Goal: Information Seeking & Learning: Learn about a topic

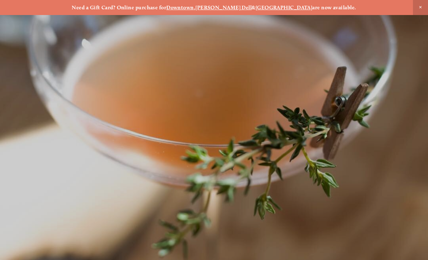
scroll to position [-4, 0]
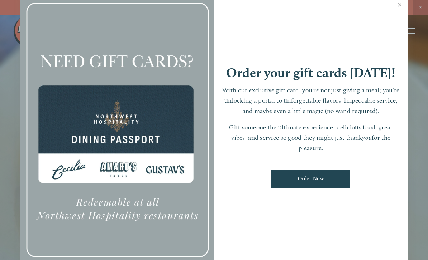
click at [395, 16] on link "Close" at bounding box center [400, 6] width 14 height 20
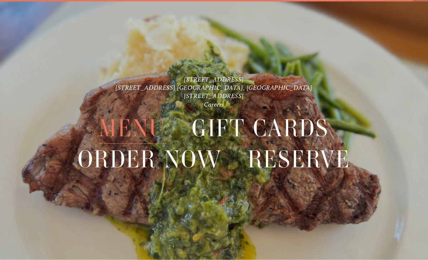
scroll to position [15, 0]
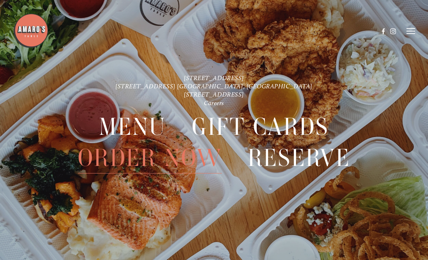
click at [407, 34] on icon at bounding box center [410, 31] width 9 height 6
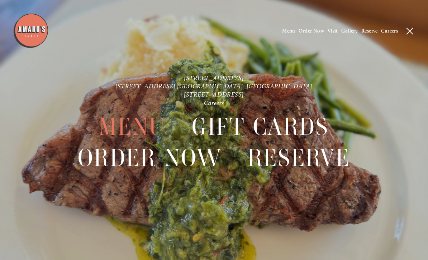
click at [110, 132] on span "Menu" at bounding box center [132, 126] width 67 height 31
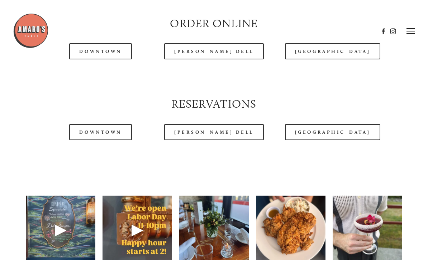
scroll to position [782, 0]
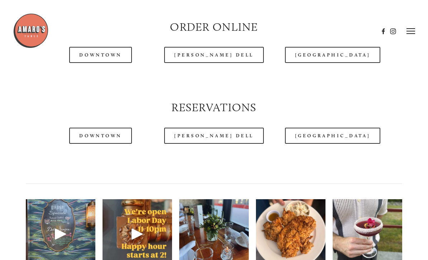
click at [342, 137] on link "[GEOGRAPHIC_DATA]" at bounding box center [332, 136] width 95 height 16
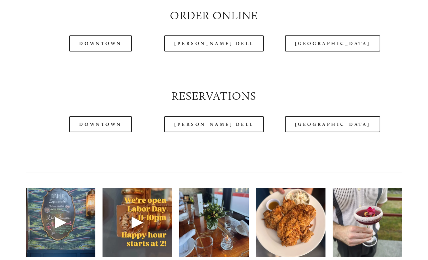
click at [104, 126] on link "Downtown" at bounding box center [100, 124] width 62 height 16
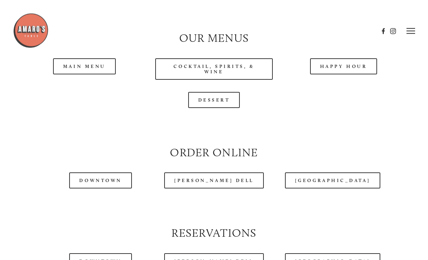
scroll to position [653, 0]
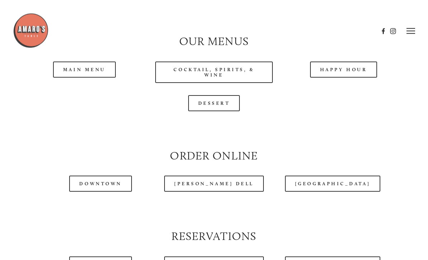
click at [87, 63] on link "Main Menu" at bounding box center [84, 70] width 63 height 16
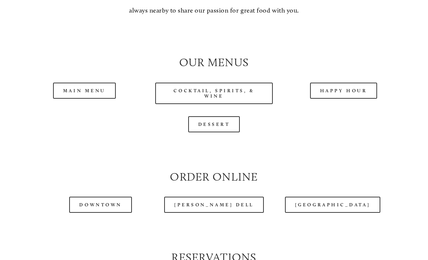
scroll to position [637, 0]
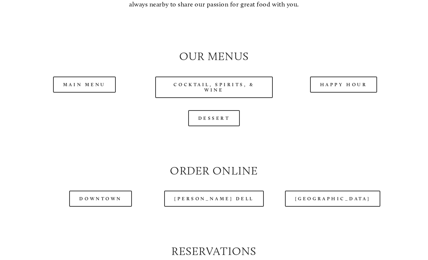
click at [342, 201] on link "[GEOGRAPHIC_DATA]" at bounding box center [332, 199] width 95 height 16
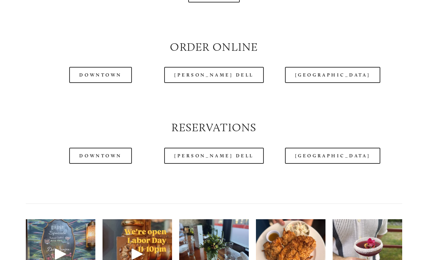
scroll to position [764, 0]
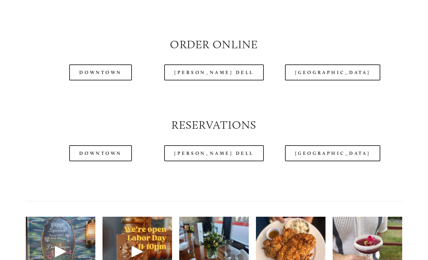
click at [335, 159] on link "[GEOGRAPHIC_DATA]" at bounding box center [332, 153] width 95 height 16
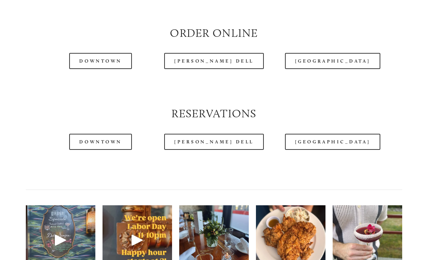
click at [169, 172] on div at bounding box center [214, 168] width 389 height 24
click at [214, 145] on link "[PERSON_NAME] Dell" at bounding box center [214, 142] width 100 height 16
click at [115, 143] on link "Downtown" at bounding box center [100, 142] width 62 height 16
click at [219, 142] on link "[PERSON_NAME] Dell" at bounding box center [214, 142] width 100 height 16
